Goal: Information Seeking & Learning: Learn about a topic

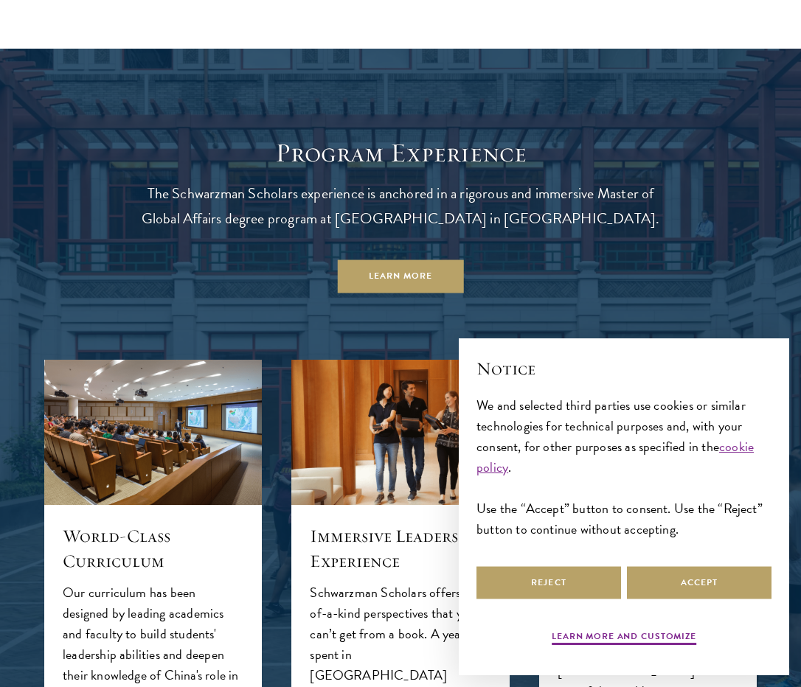
scroll to position [1190, 0]
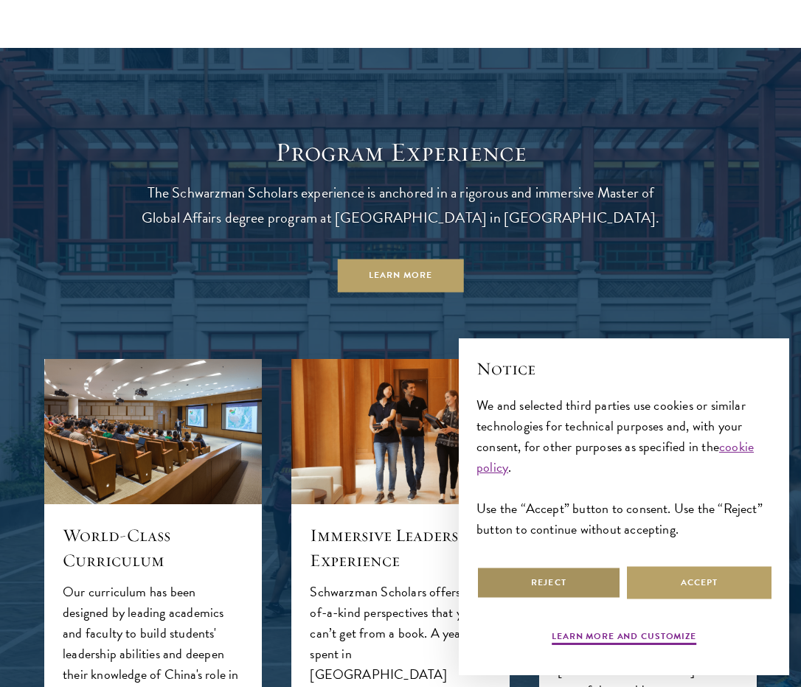
click at [572, 579] on button "Reject" at bounding box center [548, 582] width 144 height 33
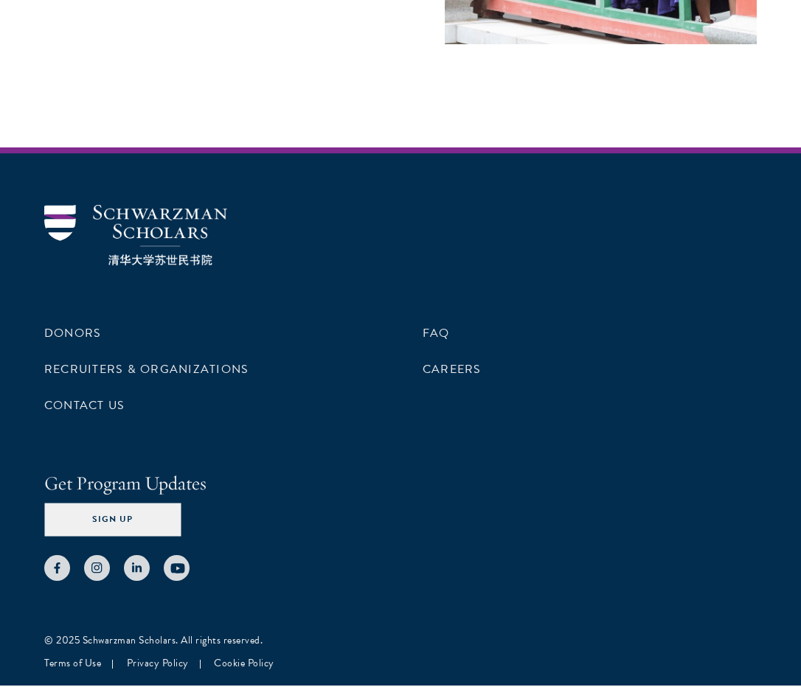
scroll to position [4454, 0]
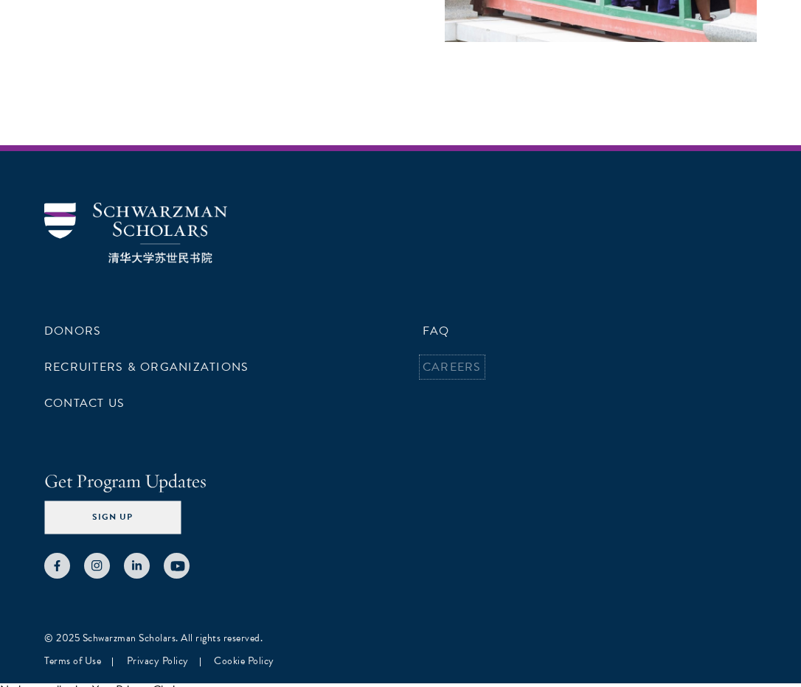
click at [458, 358] on link "Careers" at bounding box center [451, 367] width 59 height 18
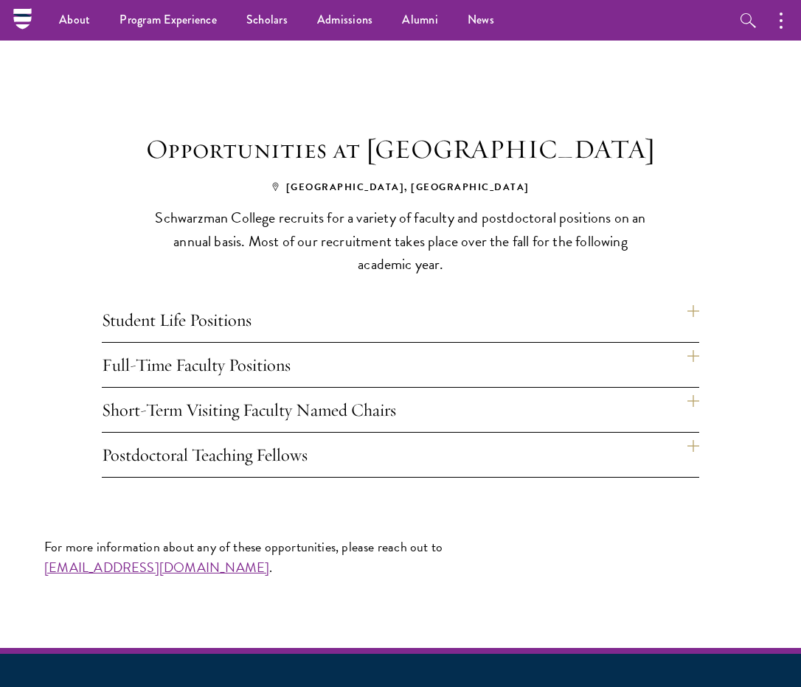
scroll to position [827, 0]
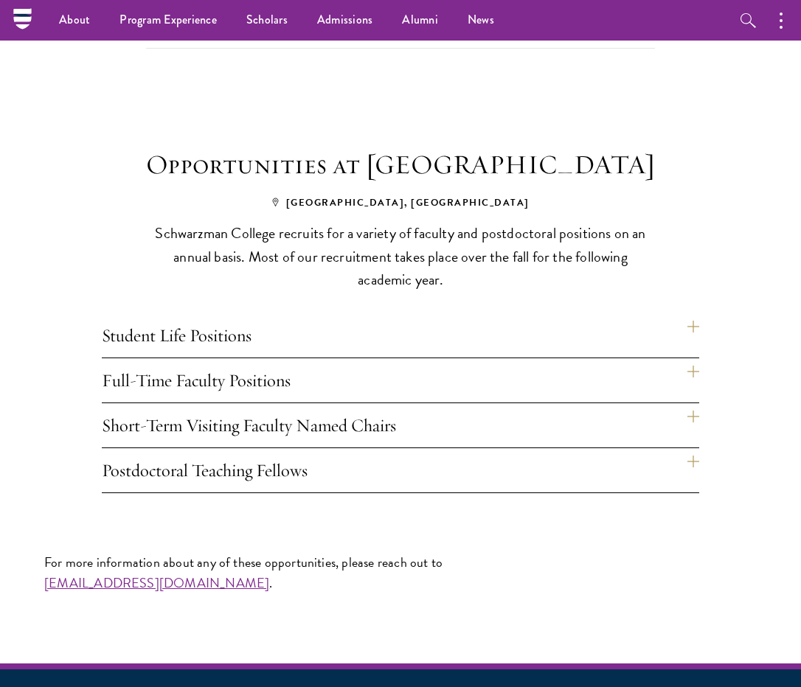
click at [699, 327] on div "Opportunities at Schwarzman College Beijing, China Schwarzman College recruits …" at bounding box center [400, 318] width 712 height 349
click at [695, 326] on h4 "Student Life Positions" at bounding box center [400, 335] width 597 height 44
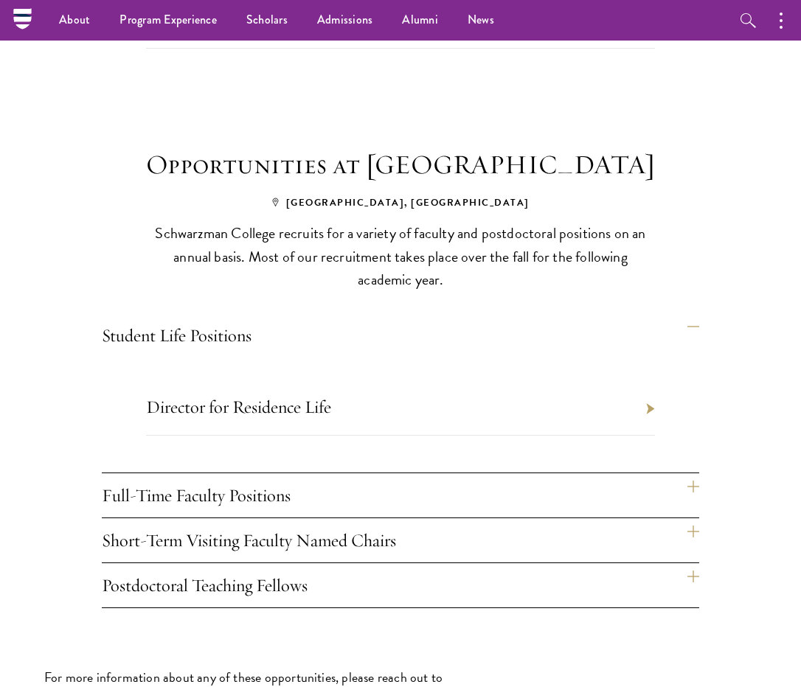
click at [694, 325] on h4 "Student Life Positions" at bounding box center [400, 335] width 597 height 44
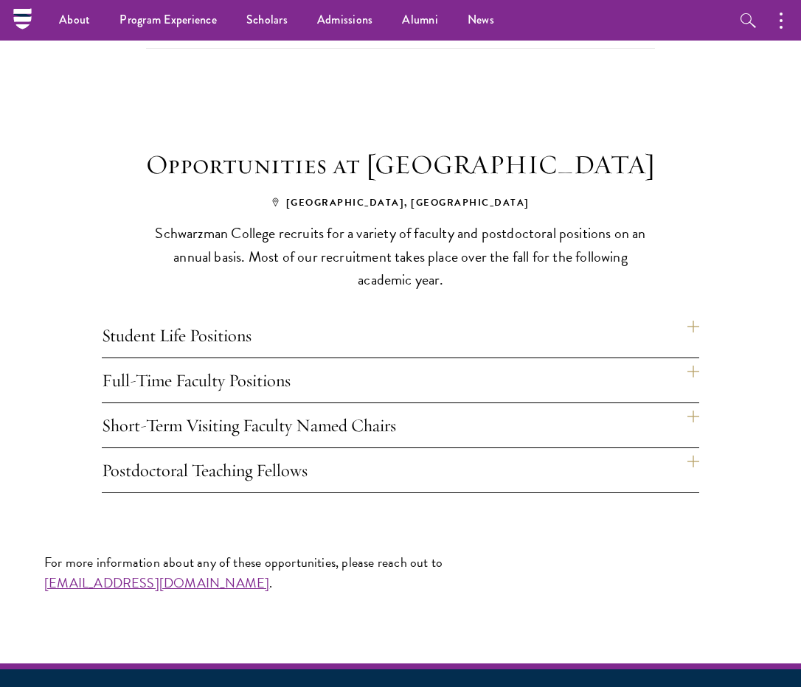
click at [695, 367] on h4 "Full-Time Faculty Positions" at bounding box center [400, 380] width 597 height 44
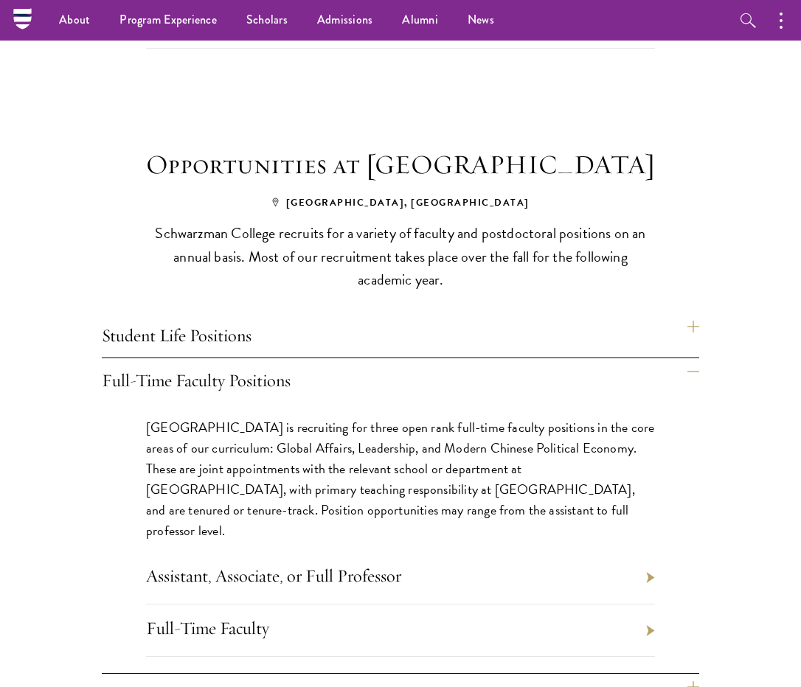
click at [695, 367] on h4 "Full-Time Faculty Positions" at bounding box center [400, 380] width 597 height 44
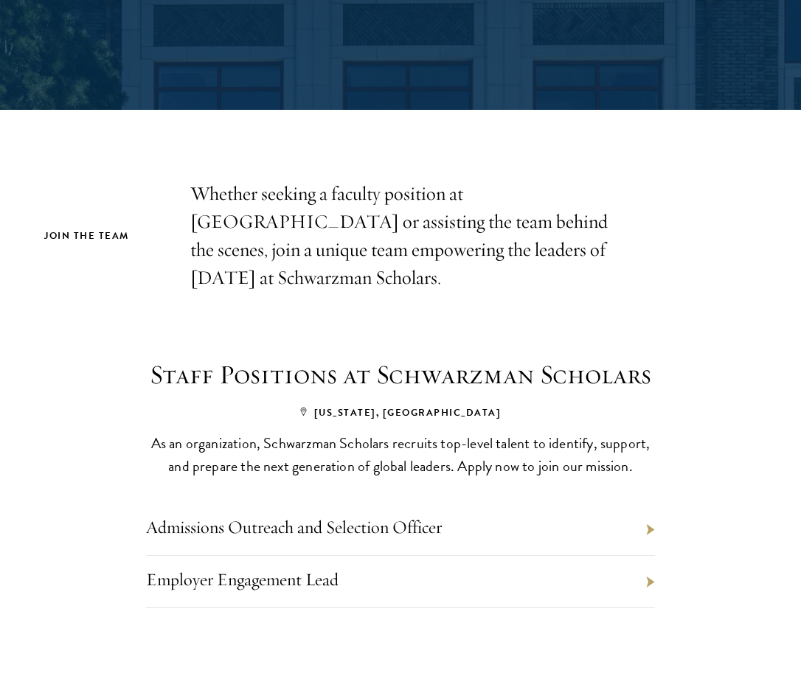
scroll to position [350, 0]
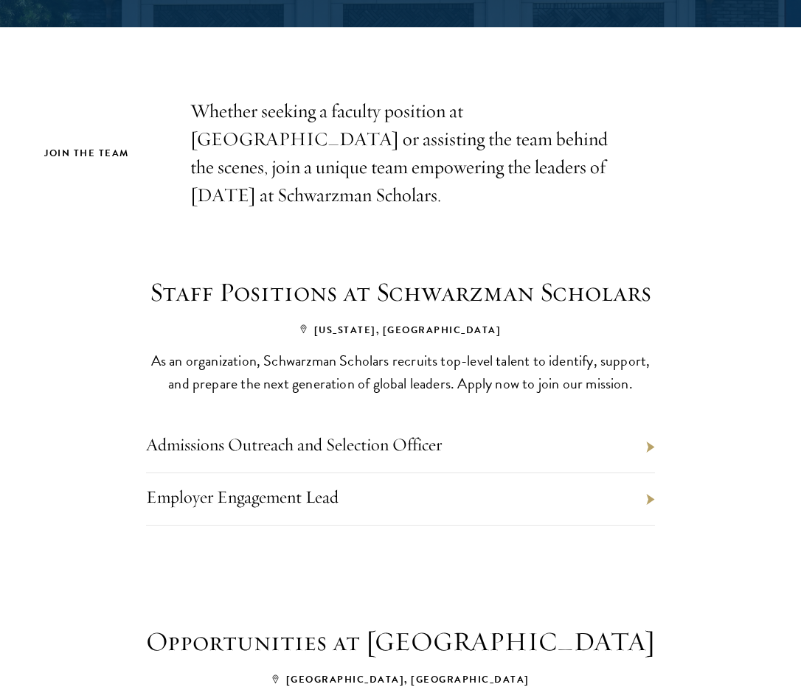
click at [648, 444] on li "Admissions Outreach and Selection Officer" at bounding box center [400, 447] width 509 height 52
click at [649, 448] on li "Admissions Outreach and Selection Officer" at bounding box center [400, 447] width 509 height 52
click at [436, 450] on link "Admissions Outreach and Selection Officer" at bounding box center [294, 444] width 296 height 22
